Goal: Task Accomplishment & Management: Manage account settings

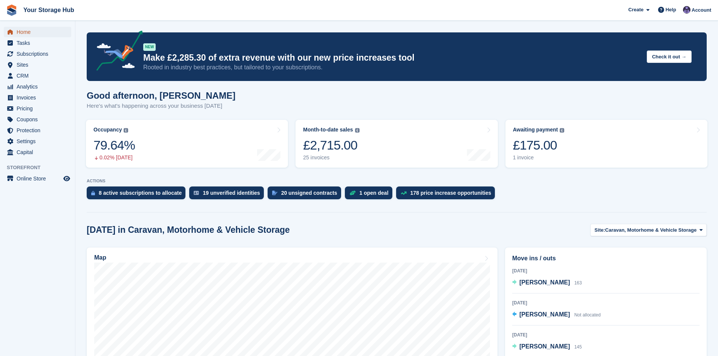
click at [20, 32] on span "Home" at bounding box center [39, 32] width 45 height 11
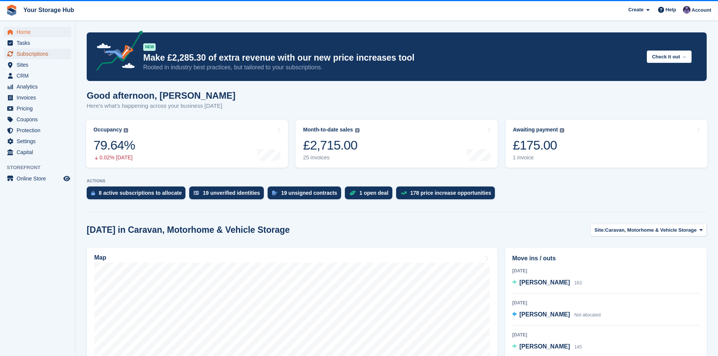
click at [33, 54] on span "Subscriptions" at bounding box center [39, 54] width 45 height 11
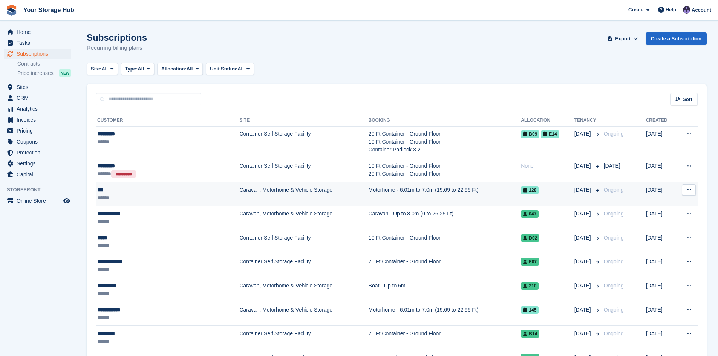
click at [163, 196] on div "******" at bounding box center [148, 198] width 102 height 8
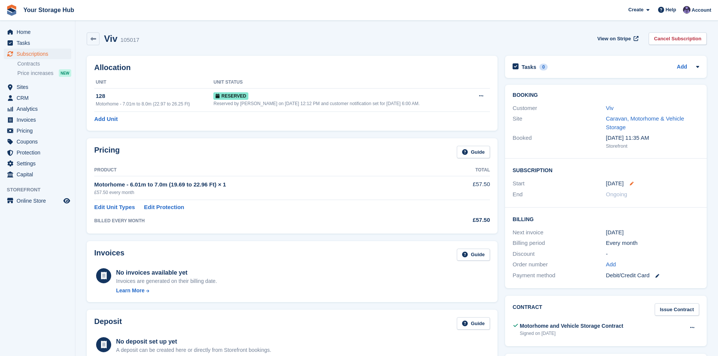
click at [630, 185] on icon at bounding box center [632, 184] width 4 height 4
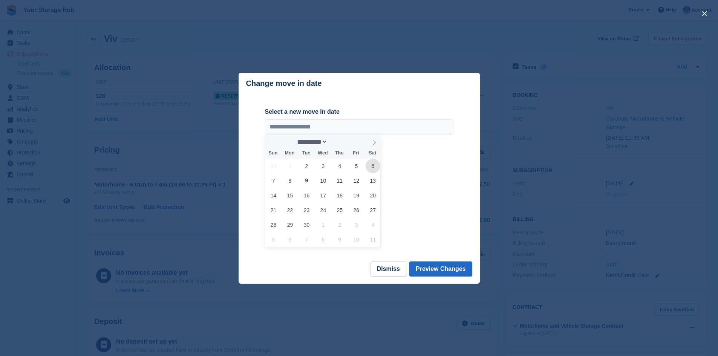
click at [367, 165] on span "6" at bounding box center [372, 166] width 15 height 15
type input "**********"
click at [434, 273] on button "Preview Changes" at bounding box center [440, 268] width 63 height 15
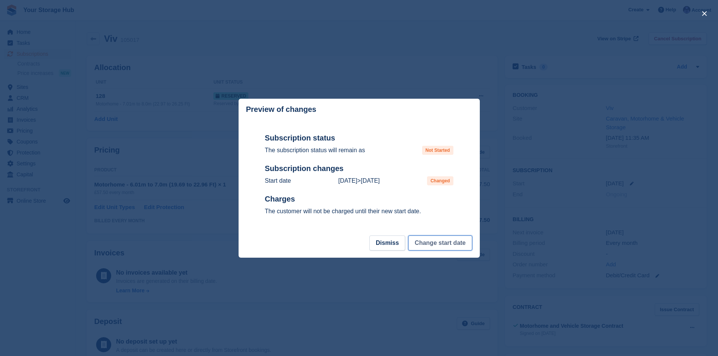
click at [436, 245] on button "Change start date" at bounding box center [440, 242] width 64 height 15
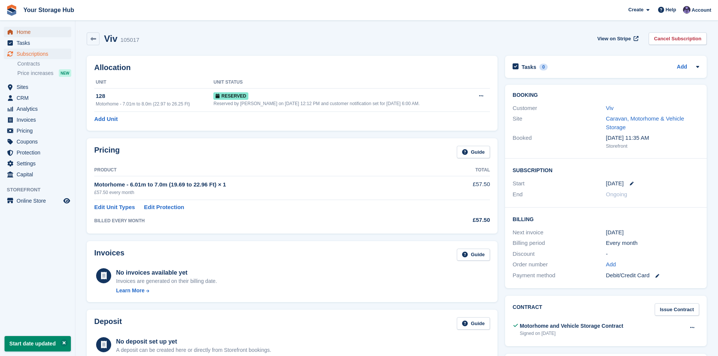
click at [29, 32] on span "Home" at bounding box center [39, 32] width 45 height 11
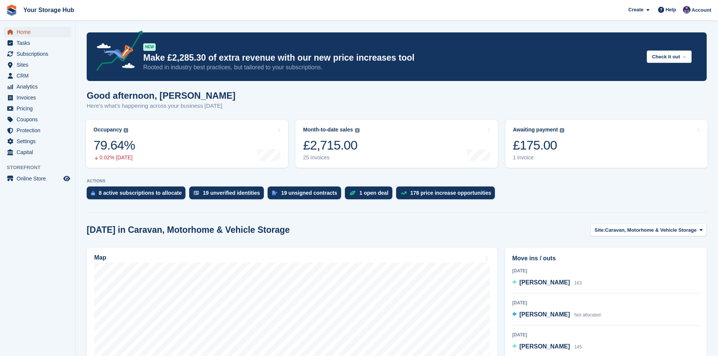
click at [31, 35] on span "Home" at bounding box center [39, 32] width 45 height 11
click at [35, 55] on span "Subscriptions" at bounding box center [39, 54] width 45 height 11
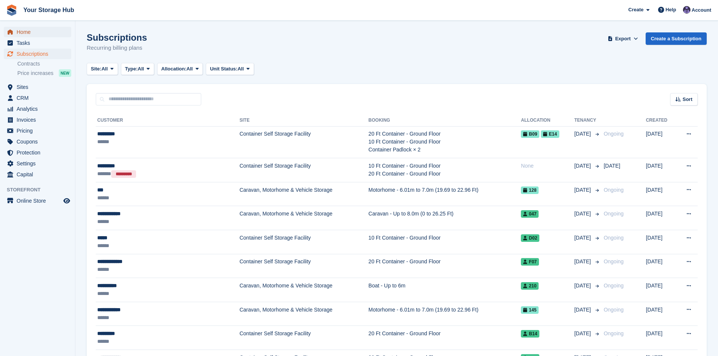
click at [37, 33] on span "Home" at bounding box center [39, 32] width 45 height 11
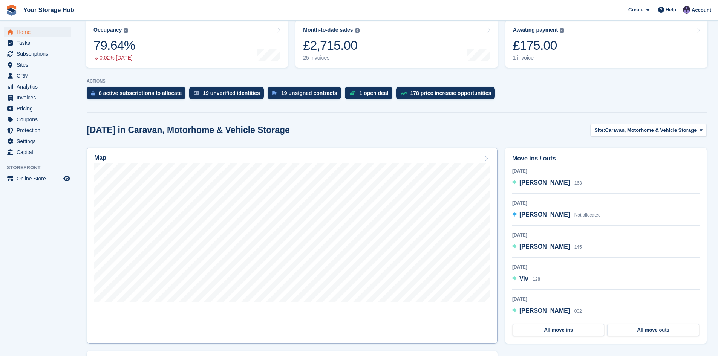
scroll to position [113, 0]
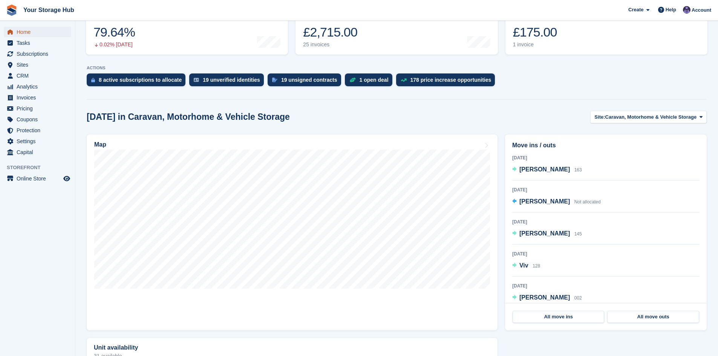
click at [21, 29] on span "Home" at bounding box center [39, 32] width 45 height 11
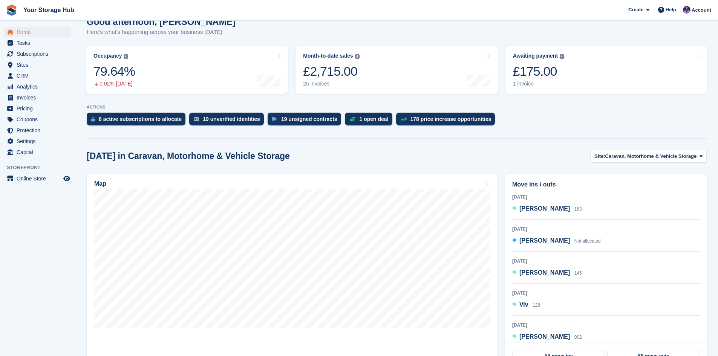
scroll to position [75, 0]
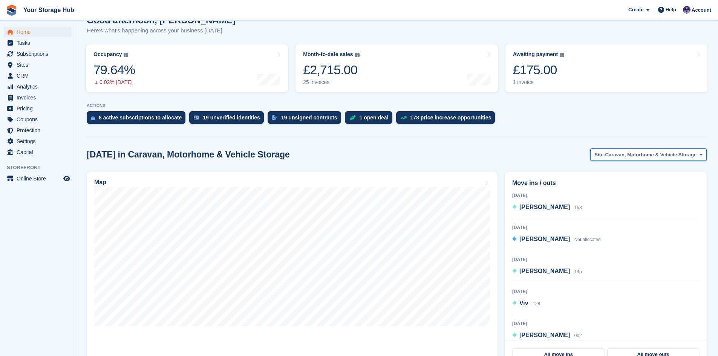
click at [651, 154] on span "Caravan, Motorhome & Vehicle Storage" at bounding box center [651, 155] width 92 height 8
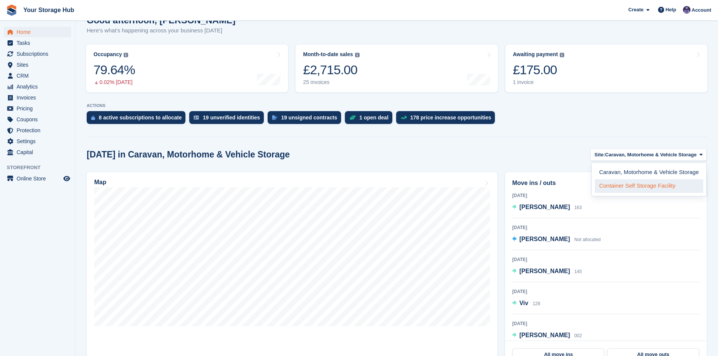
click at [618, 188] on link "Container Self Storage Facility" at bounding box center [649, 186] width 109 height 14
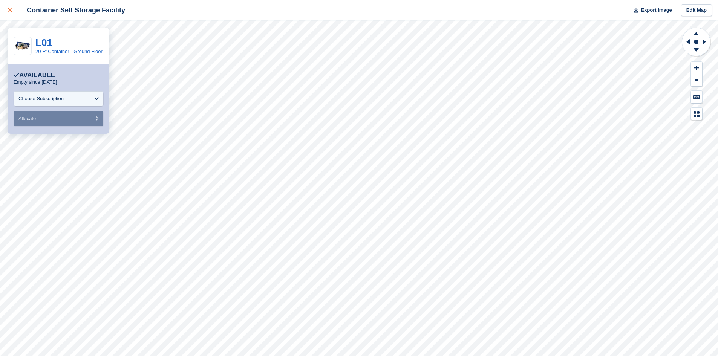
click at [8, 10] on icon at bounding box center [10, 10] width 5 height 5
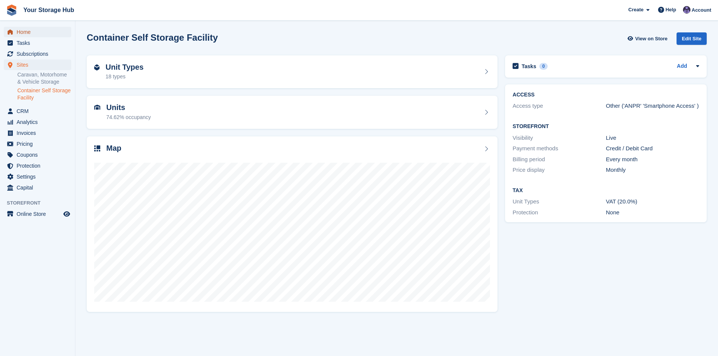
click at [19, 28] on span "Home" at bounding box center [39, 32] width 45 height 11
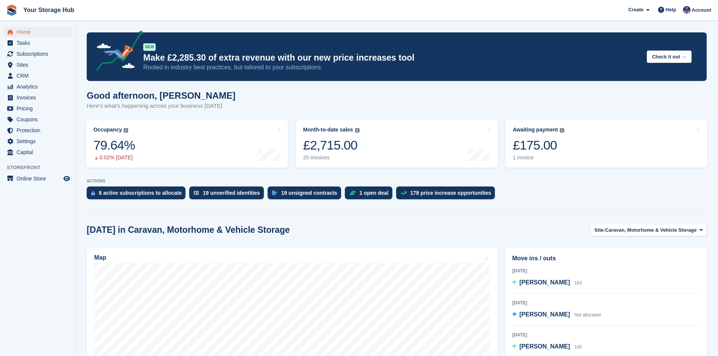
scroll to position [38, 0]
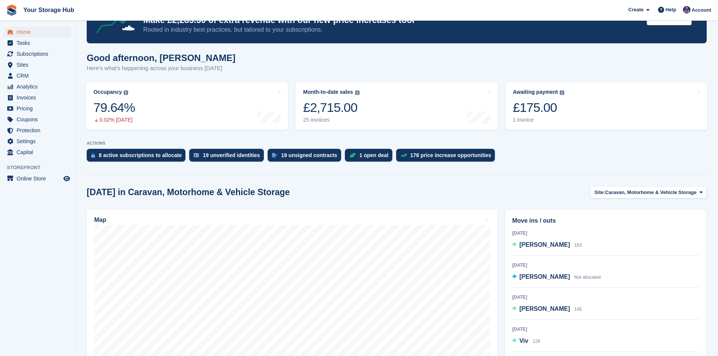
click at [659, 190] on span "Caravan, Motorhome & Vehicle Storage" at bounding box center [651, 193] width 92 height 8
click at [630, 224] on link "Container Self Storage Facility" at bounding box center [649, 224] width 109 height 14
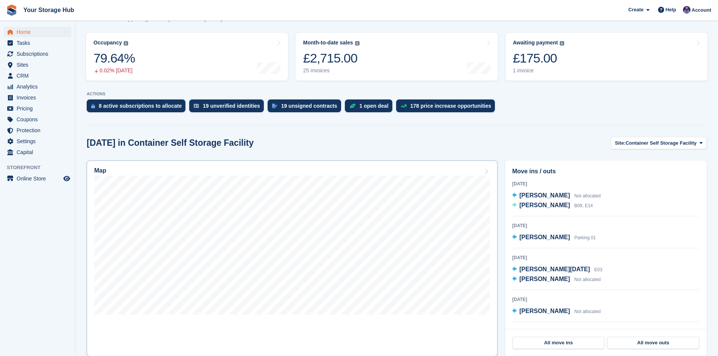
scroll to position [113, 0]
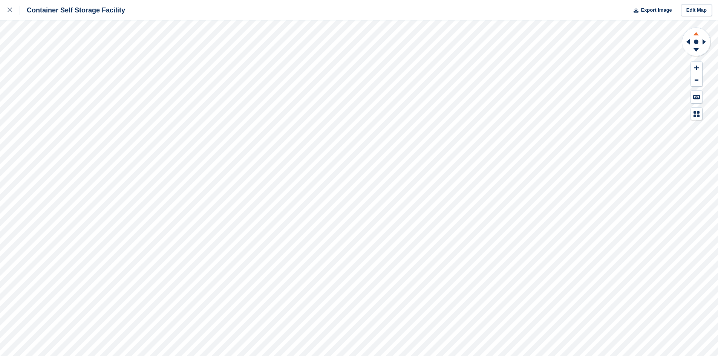
click at [694, 35] on icon at bounding box center [695, 33] width 5 height 3
click at [696, 49] on icon at bounding box center [695, 49] width 5 height 3
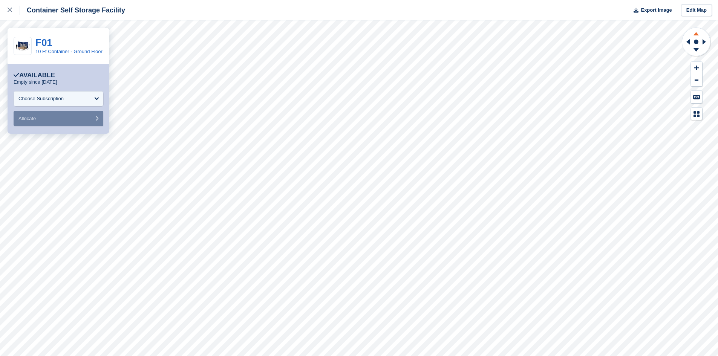
click at [695, 35] on icon at bounding box center [695, 33] width 5 height 3
click at [9, 7] on div at bounding box center [14, 10] width 12 height 9
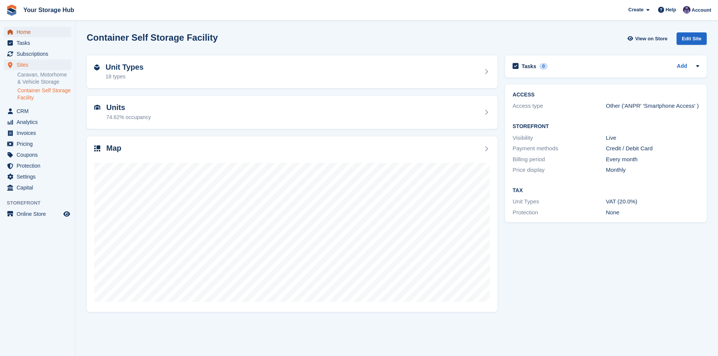
click at [30, 33] on span "Home" at bounding box center [39, 32] width 45 height 11
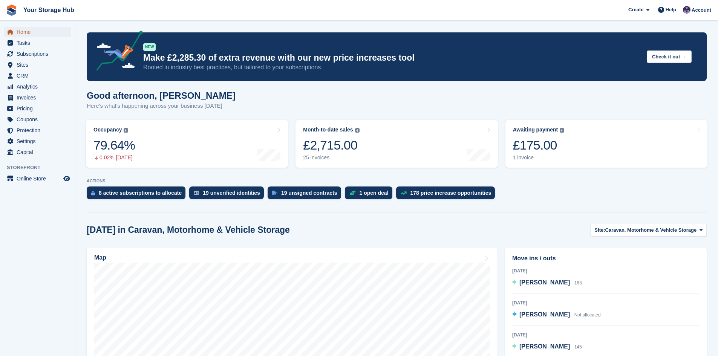
click at [13, 35] on span "menu" at bounding box center [10, 32] width 9 height 9
click at [34, 52] on span "Subscriptions" at bounding box center [39, 54] width 45 height 11
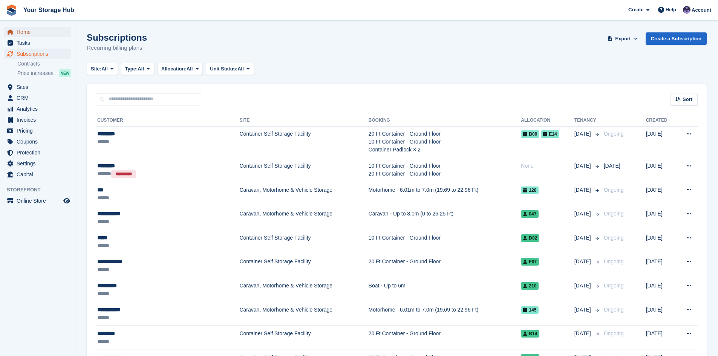
click at [20, 35] on span "Home" at bounding box center [39, 32] width 45 height 11
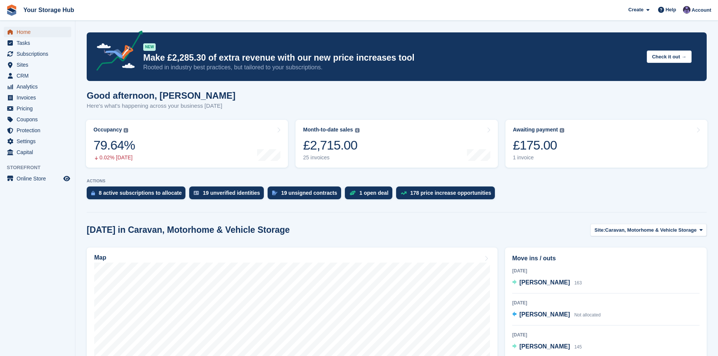
click at [30, 31] on span "Home" at bounding box center [39, 32] width 45 height 11
click at [27, 96] on span "Invoices" at bounding box center [39, 97] width 45 height 11
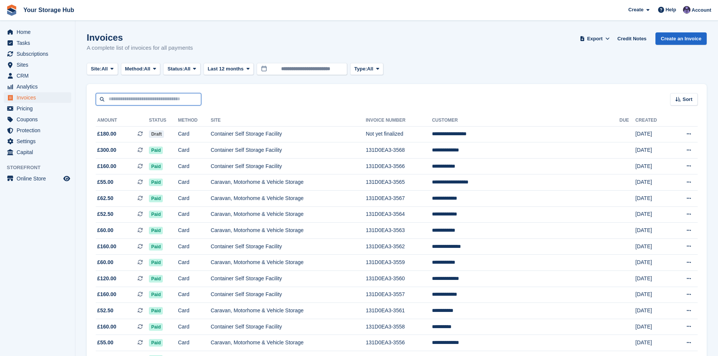
click at [114, 99] on input "text" at bounding box center [148, 99] width 105 height 12
type input "******"
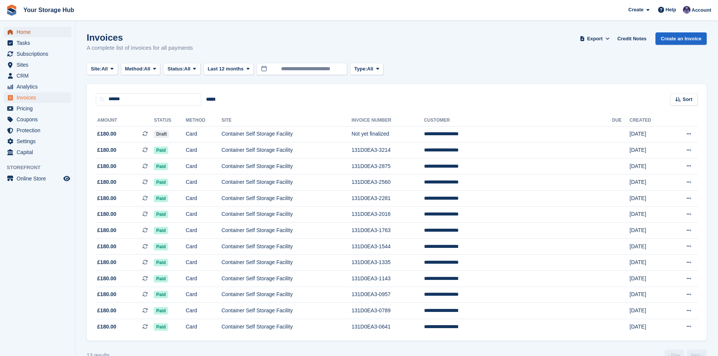
click at [27, 33] on span "Home" at bounding box center [39, 32] width 45 height 11
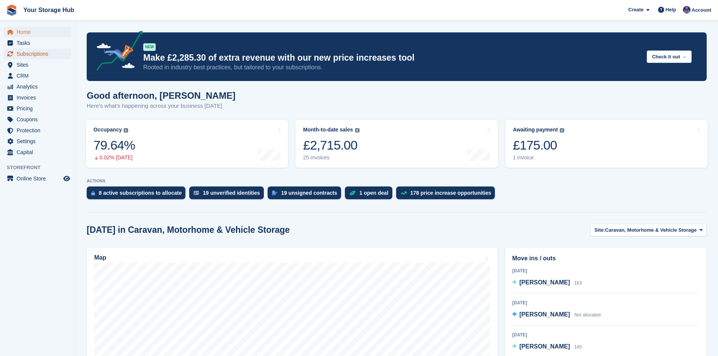
click at [31, 54] on span "Subscriptions" at bounding box center [39, 54] width 45 height 11
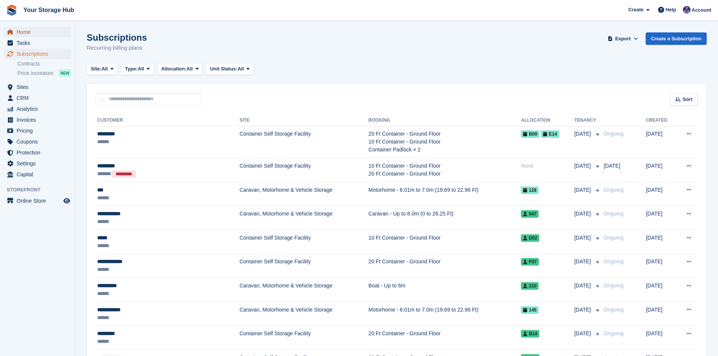
drag, startPoint x: 0, startPoint y: 0, endPoint x: 27, endPoint y: 31, distance: 40.6
click at [27, 31] on span "Home" at bounding box center [39, 32] width 45 height 11
